Goal: Obtain resource: Obtain resource

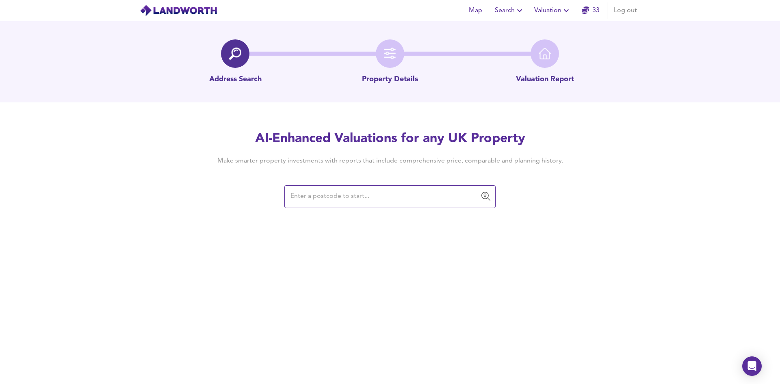
click at [360, 201] on input "text" at bounding box center [384, 196] width 192 height 15
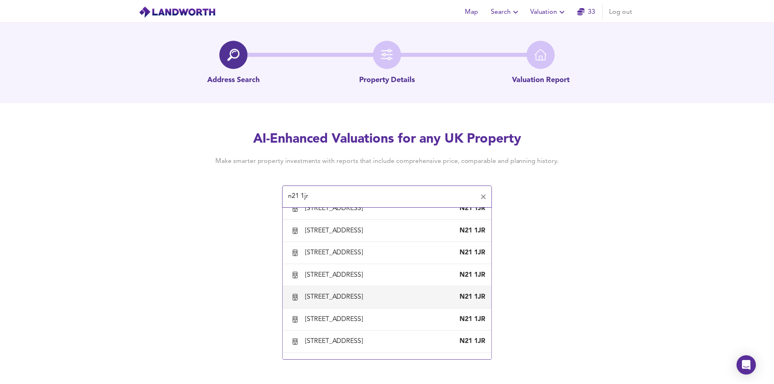
scroll to position [284, 0]
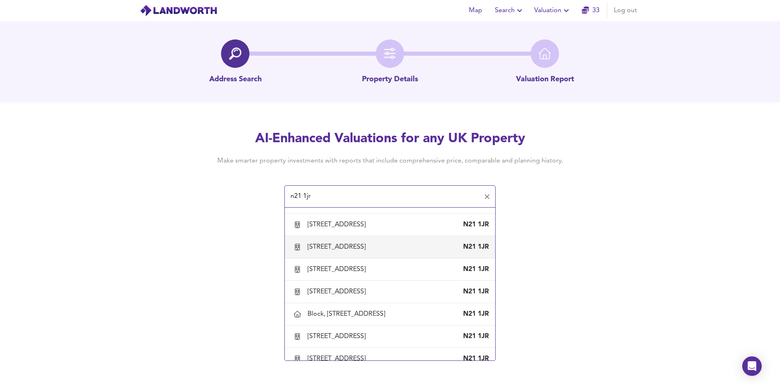
click at [333, 251] on div "[STREET_ADDRESS]" at bounding box center [338, 247] width 61 height 9
type input "[STREET_ADDRESS]"
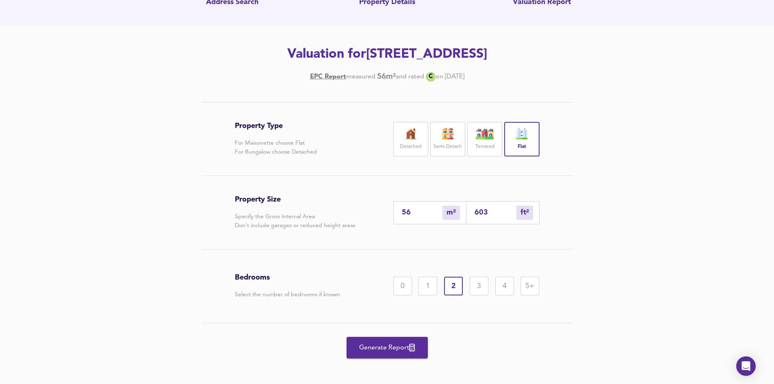
scroll to position [82, 0]
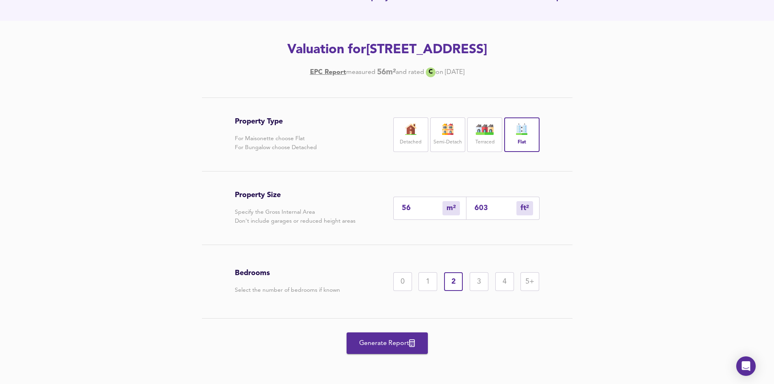
click at [381, 343] on span "Generate Report" at bounding box center [387, 343] width 65 height 11
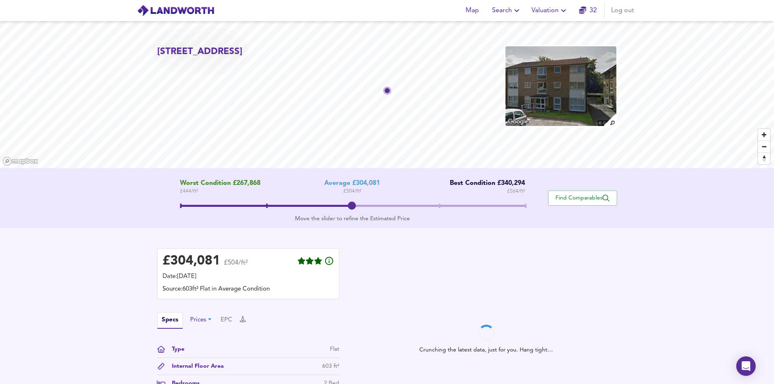
click at [197, 319] on div "Prices" at bounding box center [201, 320] width 23 height 9
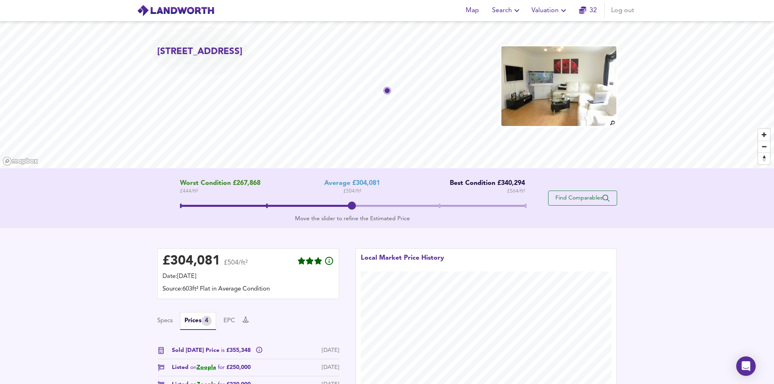
click at [588, 201] on span "Find Comparables" at bounding box center [582, 198] width 60 height 8
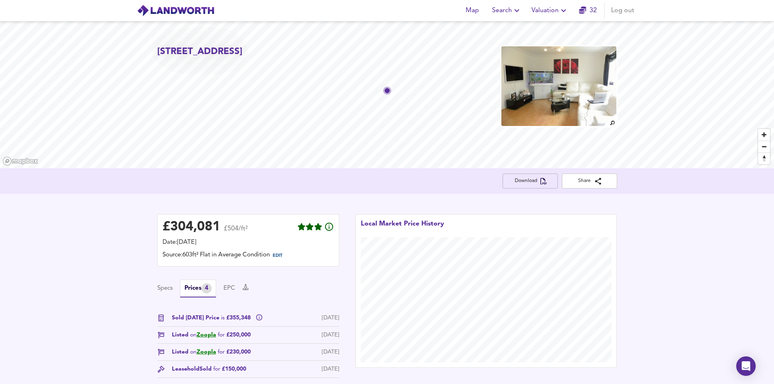
click at [520, 183] on span "Download" at bounding box center [530, 181] width 42 height 9
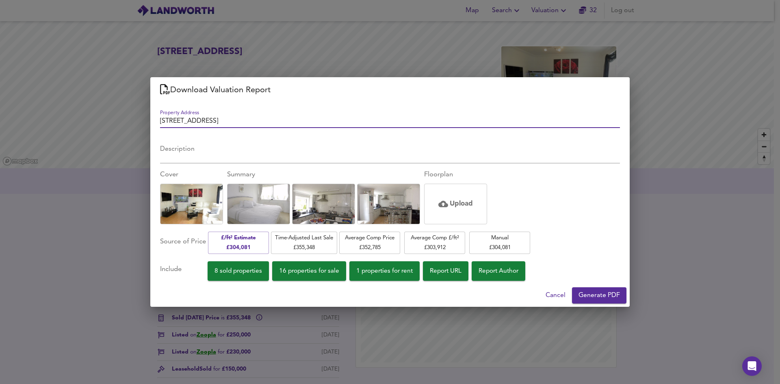
click at [596, 298] on span "Generate PDF" at bounding box center [598, 295] width 41 height 11
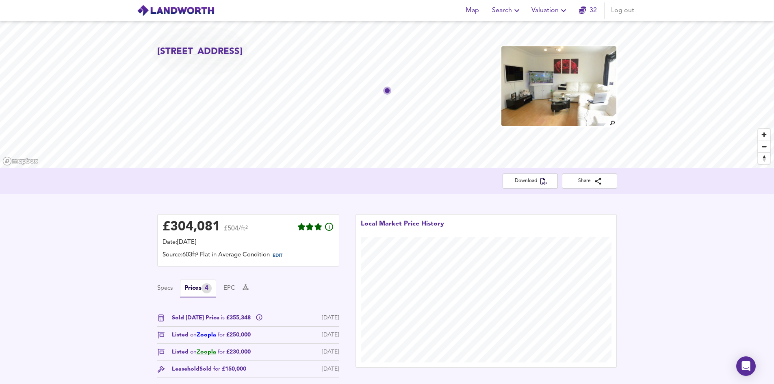
click at [209, 337] on link "Zoopla" at bounding box center [206, 335] width 19 height 6
